Goal: Information Seeking & Learning: Find specific fact

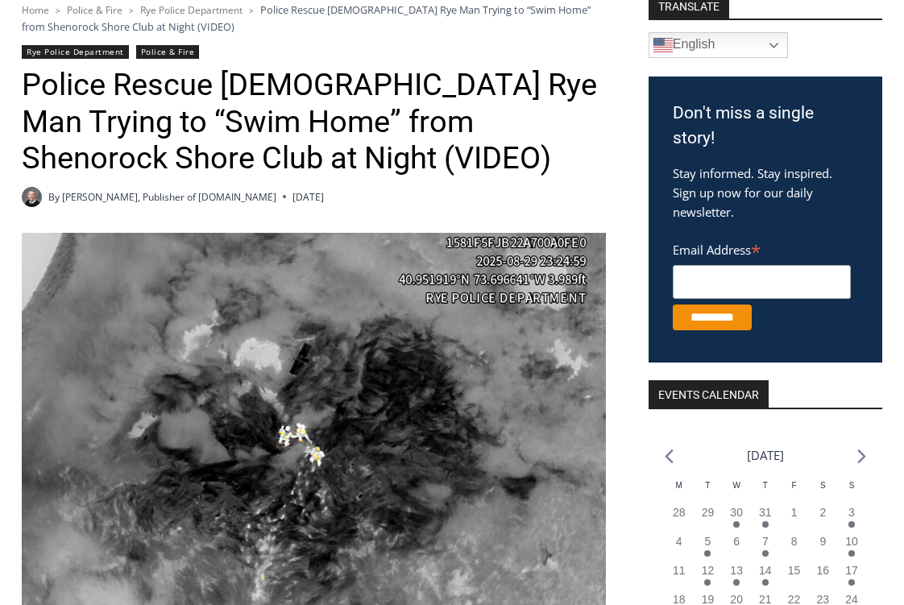
scroll to position [242, 0]
click at [501, 109] on button "Cancel" at bounding box center [508, 104] width 83 height 40
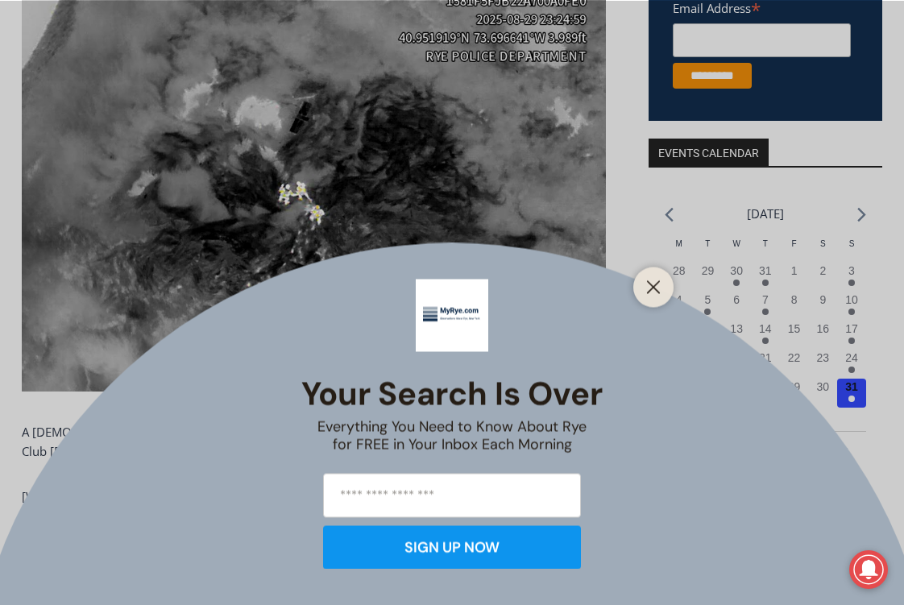
scroll to position [725, 0]
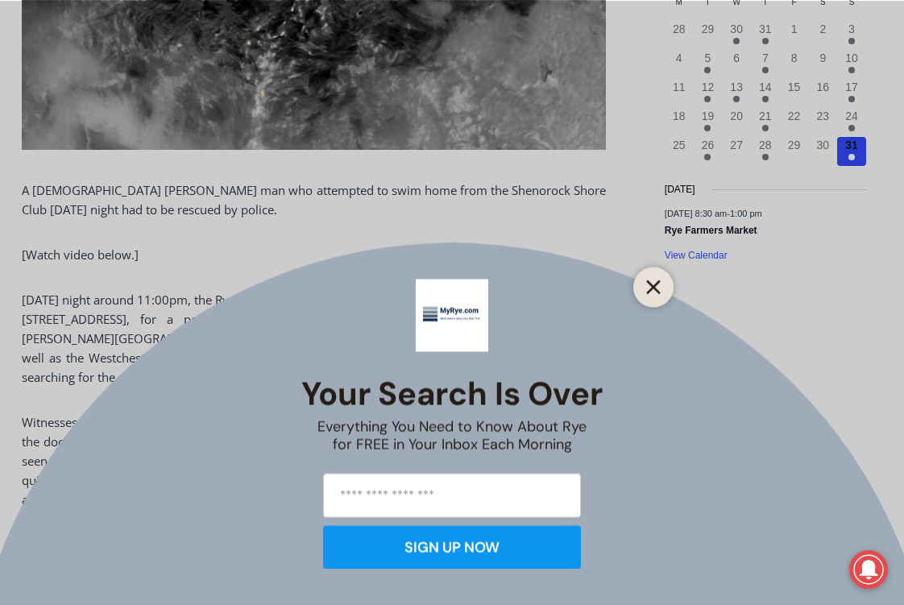
click at [649, 288] on icon "Close" at bounding box center [653, 287] width 15 height 15
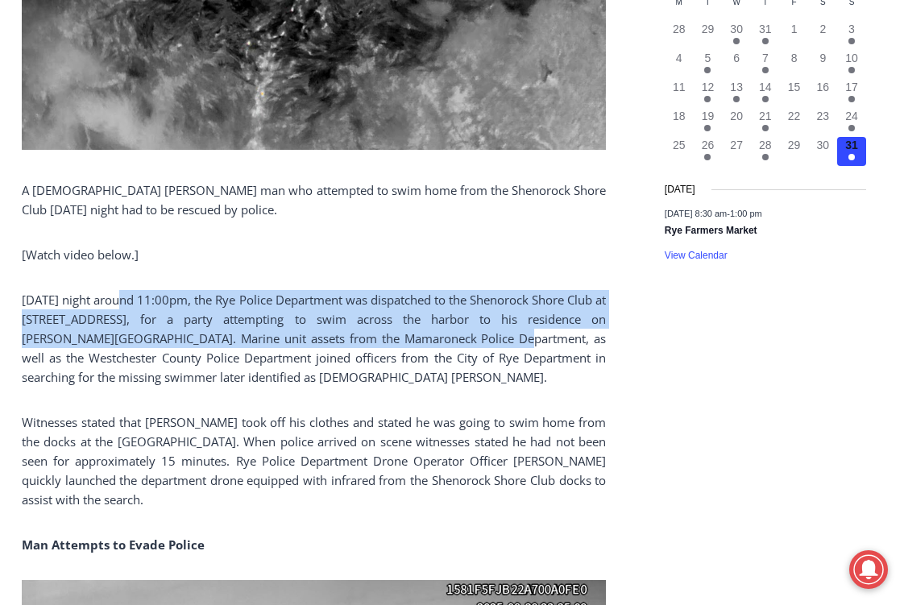
drag, startPoint x: 124, startPoint y: 305, endPoint x: 465, endPoint y: 346, distance: 343.2
click at [465, 346] on p "[DATE] night around 11:00pm, the Rye Police Department was dispatched to the Sh…" at bounding box center [314, 338] width 584 height 97
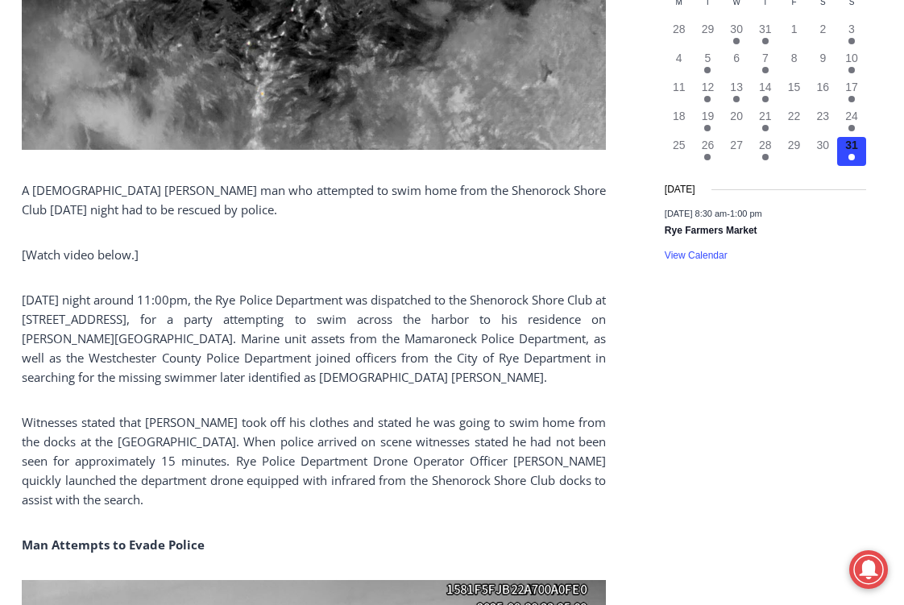
click at [481, 371] on p "[DATE] night around 11:00pm, the Rye Police Department was dispatched to the Sh…" at bounding box center [314, 338] width 584 height 97
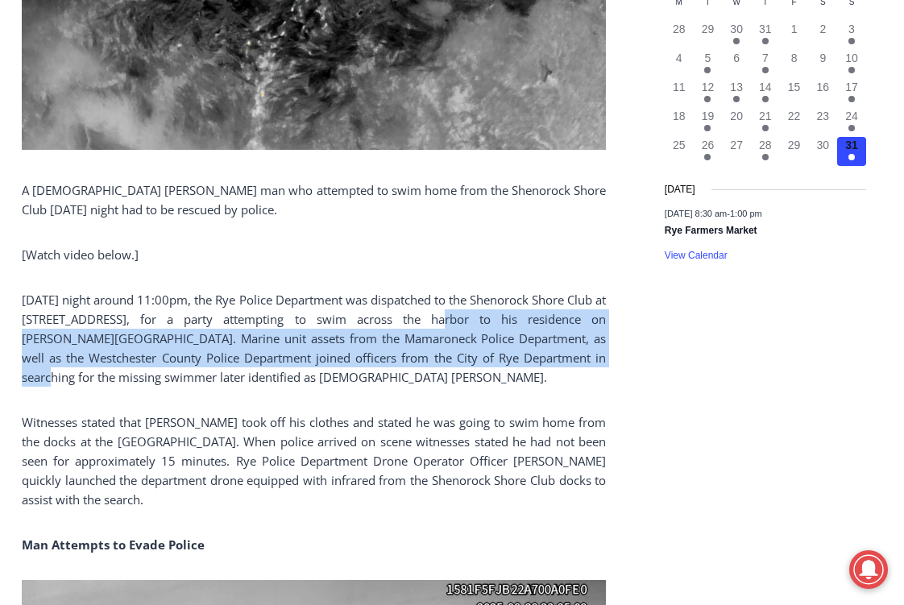
drag, startPoint x: 417, startPoint y: 311, endPoint x: 559, endPoint y: 357, distance: 149.0
click at [559, 357] on p "[DATE] night around 11:00pm, the Rye Police Department was dispatched to the Sh…" at bounding box center [314, 338] width 584 height 97
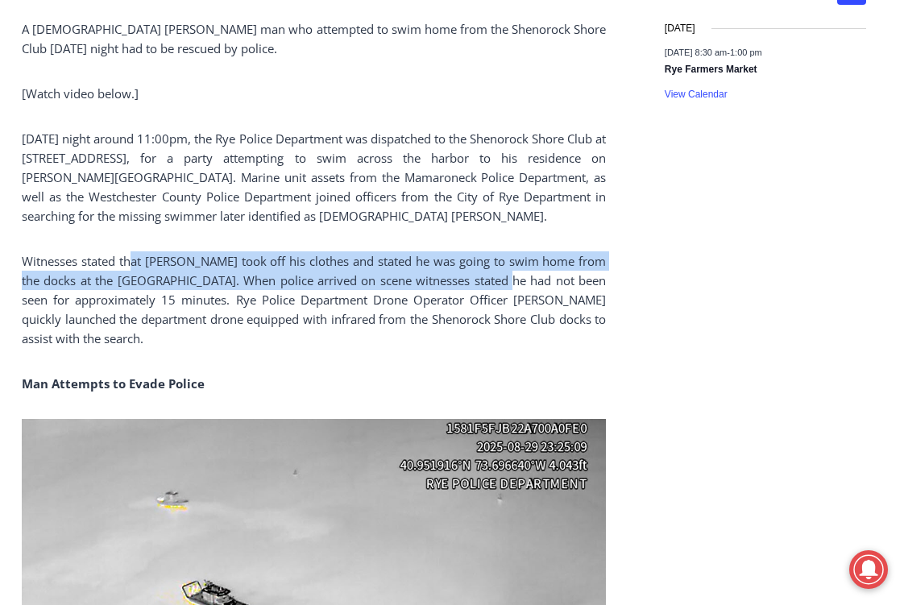
drag, startPoint x: 133, startPoint y: 260, endPoint x: 513, endPoint y: 281, distance: 380.8
click at [513, 281] on p "Witnesses stated that [PERSON_NAME] took off his clothes and stated he was goin…" at bounding box center [314, 299] width 584 height 97
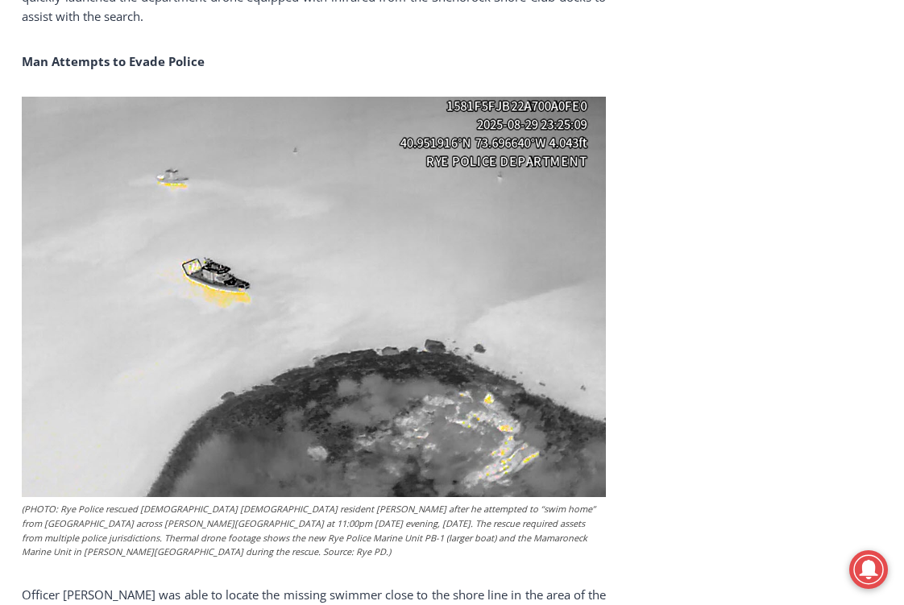
scroll to position [1370, 0]
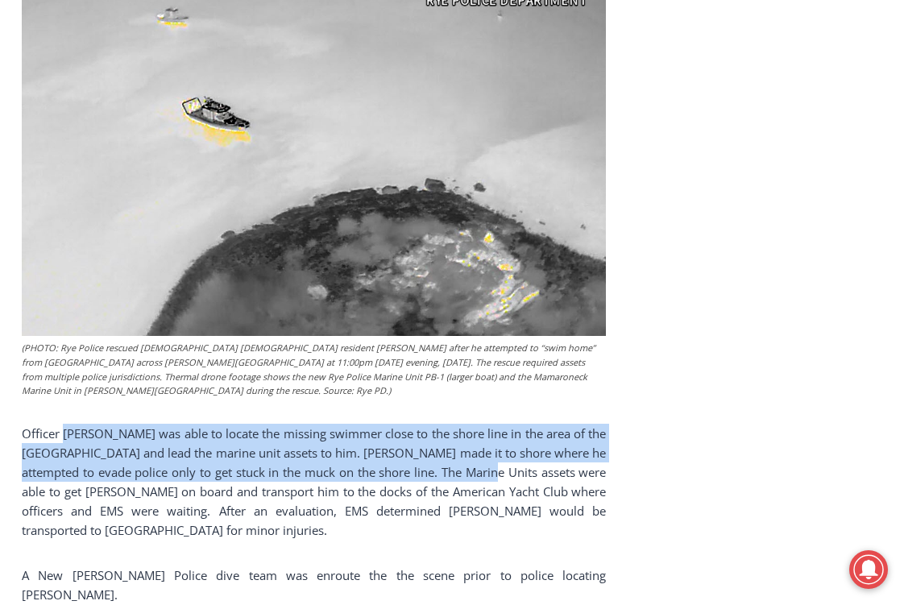
drag, startPoint x: 64, startPoint y: 437, endPoint x: 512, endPoint y: 463, distance: 448.7
click at [512, 463] on p "Officer [PERSON_NAME] was able to locate the missing swimmer close to the shore…" at bounding box center [314, 482] width 584 height 116
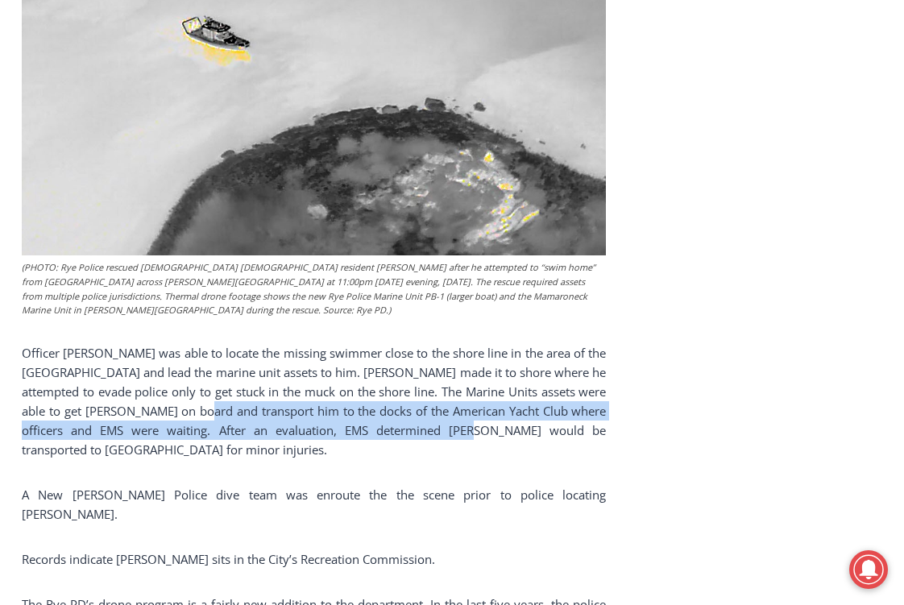
drag, startPoint x: 224, startPoint y: 409, endPoint x: 458, endPoint y: 437, distance: 235.3
click at [458, 437] on p "Officer [PERSON_NAME] was able to locate the missing swimmer close to the shore…" at bounding box center [314, 401] width 584 height 116
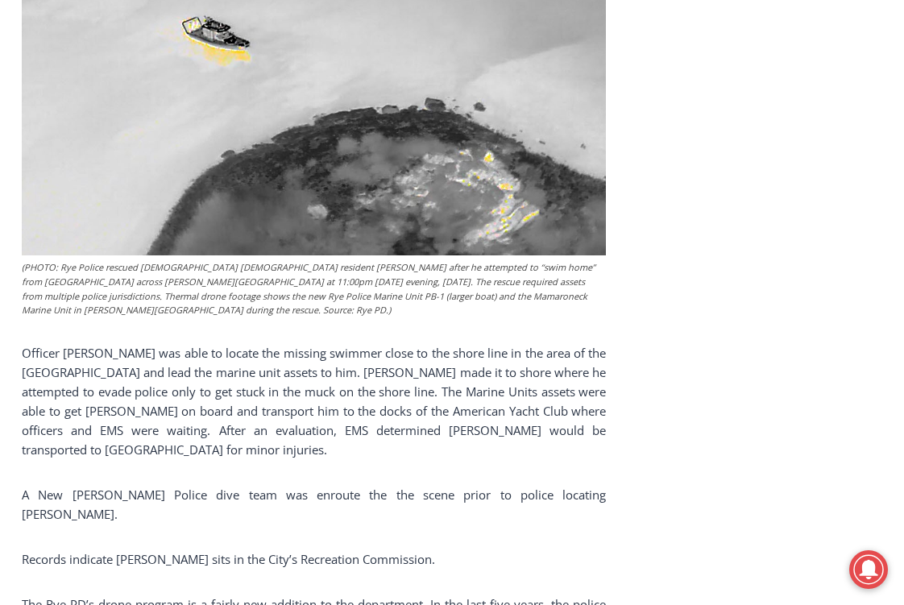
click at [539, 462] on div "A [DEMOGRAPHIC_DATA] [PERSON_NAME] man who attempted to swim home from the Shen…" at bounding box center [314, 36] width 584 height 2024
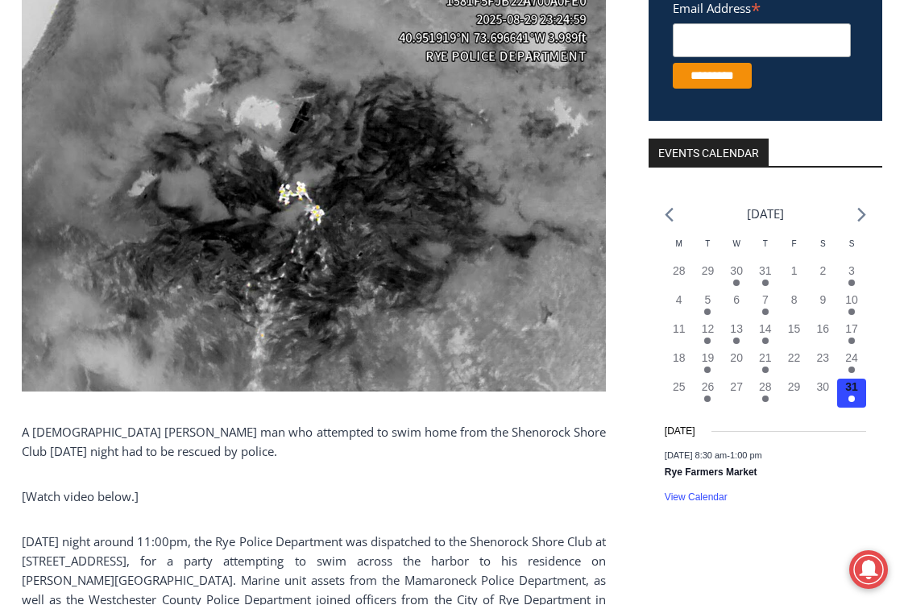
scroll to position [645, 0]
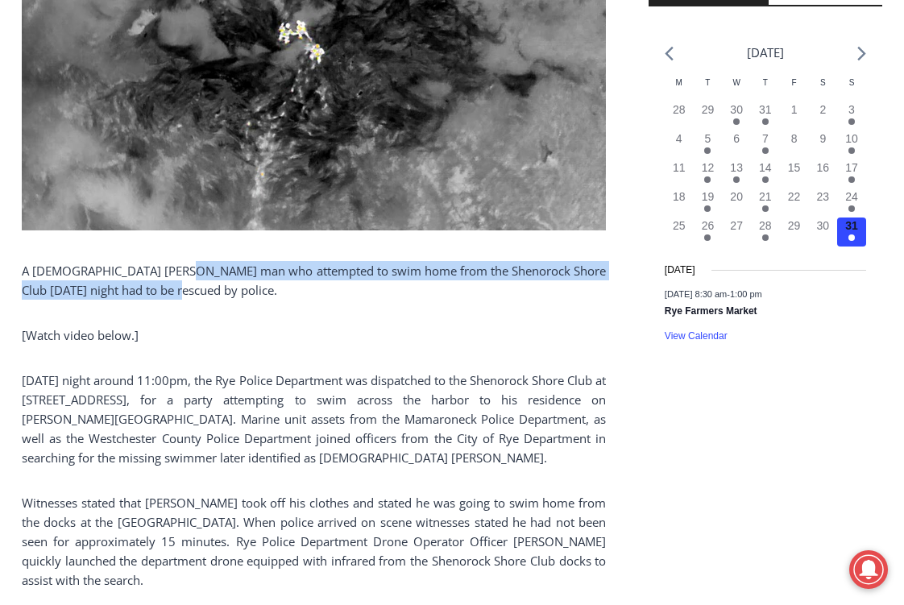
drag, startPoint x: 184, startPoint y: 269, endPoint x: 443, endPoint y: 288, distance: 260.1
click at [443, 288] on p "A [DEMOGRAPHIC_DATA] [PERSON_NAME] man who attempted to swim home from the Shen…" at bounding box center [314, 280] width 584 height 39
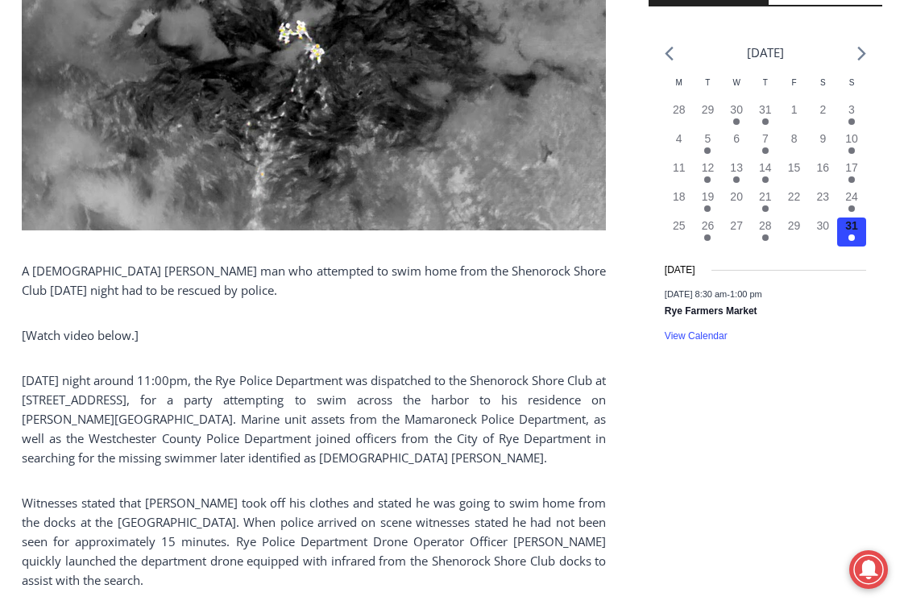
click at [443, 375] on p "[DATE] night around 11:00pm, the Rye Police Department was dispatched to the Sh…" at bounding box center [314, 419] width 584 height 97
drag, startPoint x: 241, startPoint y: 453, endPoint x: 344, endPoint y: 461, distance: 103.4
click at [344, 461] on p "[DATE] night around 11:00pm, the Rye Police Department was dispatched to the Sh…" at bounding box center [314, 419] width 584 height 97
copy p "[PERSON_NAME]"
click at [328, 447] on p "[DATE] night around 11:00pm, the Rye Police Department was dispatched to the Sh…" at bounding box center [314, 419] width 584 height 97
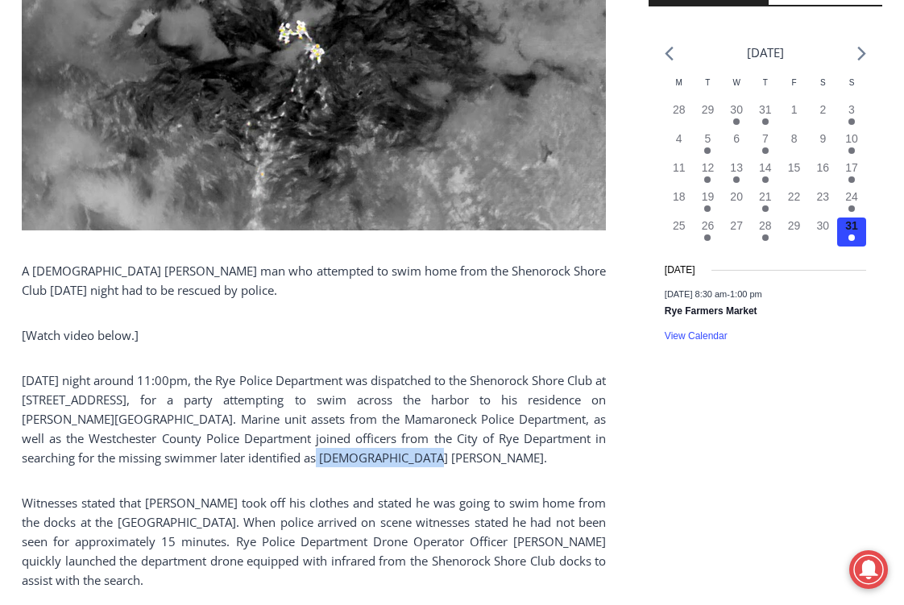
drag, startPoint x: 242, startPoint y: 453, endPoint x: 343, endPoint y: 457, distance: 101.6
click at [343, 457] on p "[DATE] night around 11:00pm, the Rye Police Department was dispatched to the Sh…" at bounding box center [314, 419] width 584 height 97
copy p "[PERSON_NAME]"
